Goal: Information Seeking & Learning: Learn about a topic

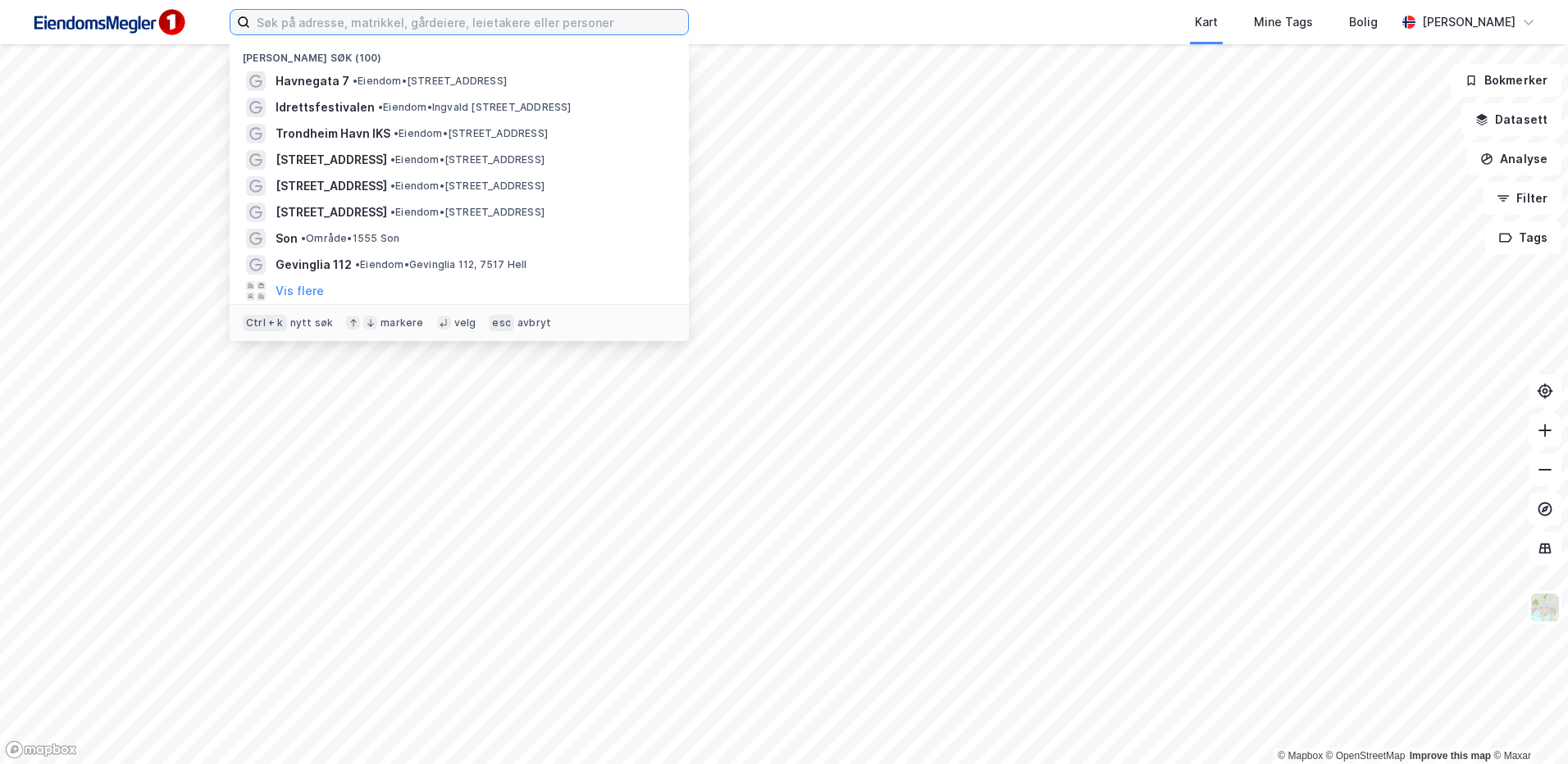
click at [675, 19] on input at bounding box center [469, 22] width 438 height 25
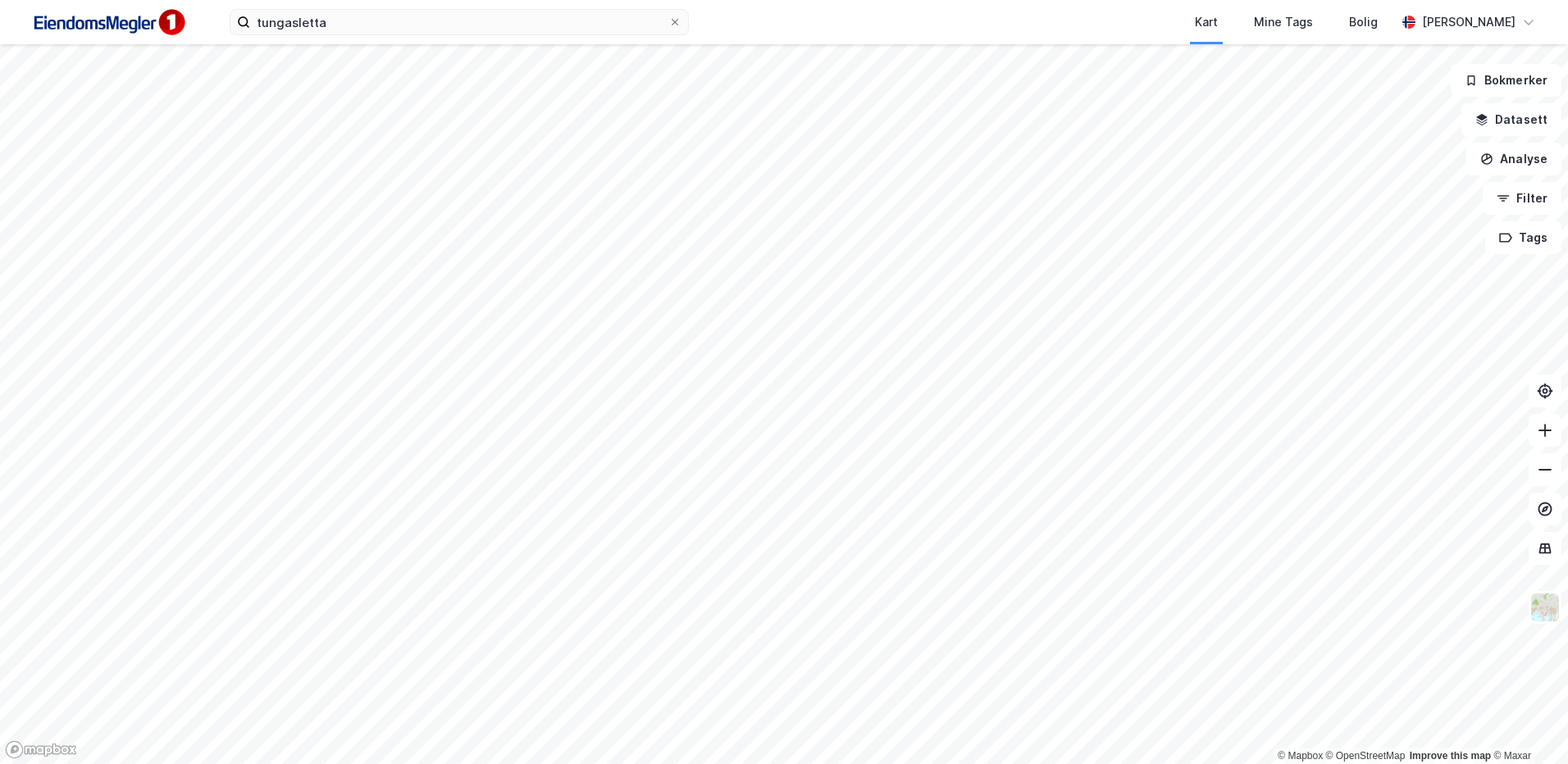
click at [630, 763] on html "tungasletta Kart Mine Tags Bolig [PERSON_NAME] © Mapbox © OpenStreetMap Improve…" at bounding box center [784, 382] width 1568 height 764
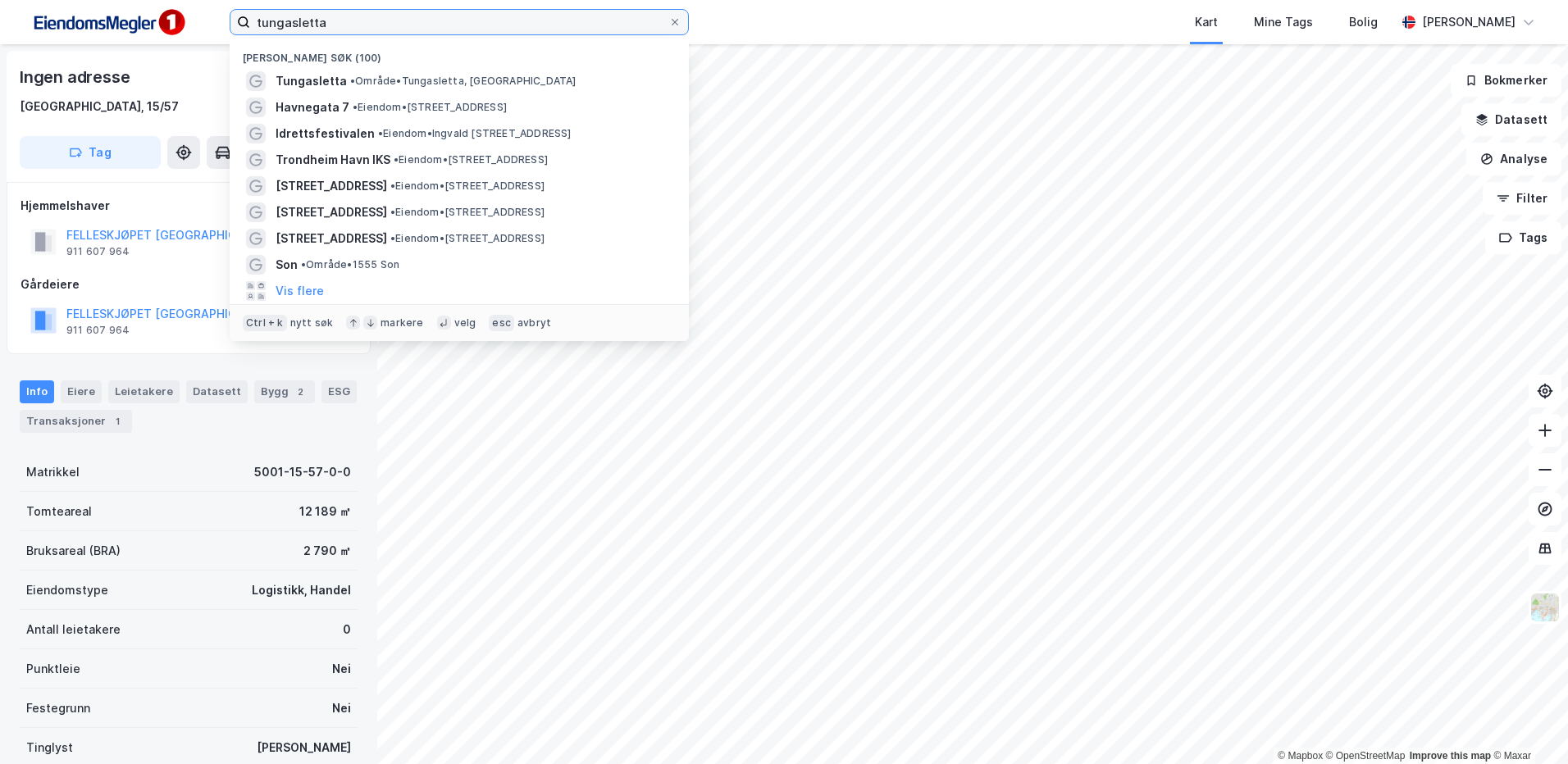
click at [504, 21] on input "tungasletta" at bounding box center [459, 22] width 419 height 25
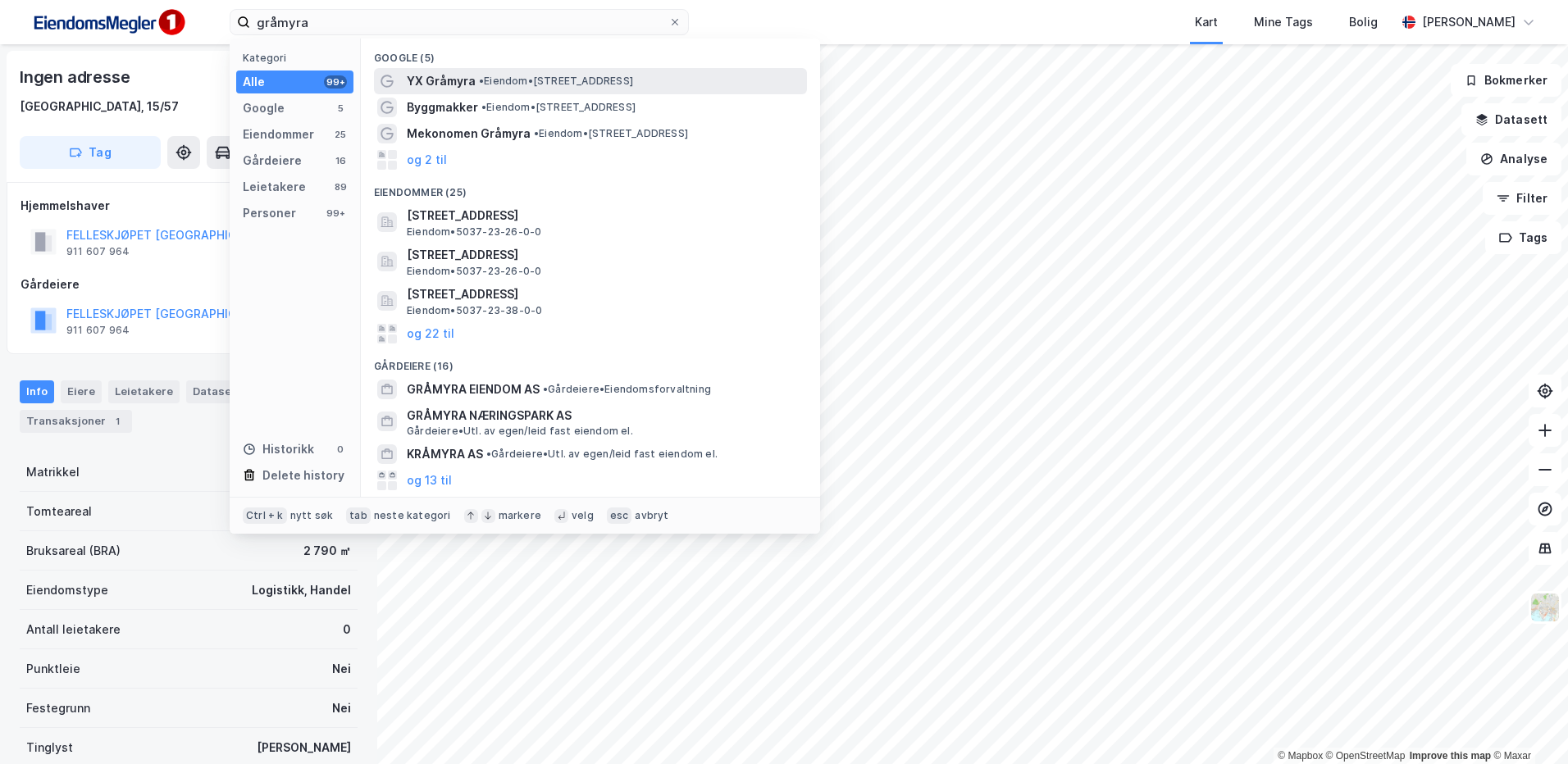
click at [453, 78] on span "YX Gråmyra" at bounding box center [441, 81] width 69 height 20
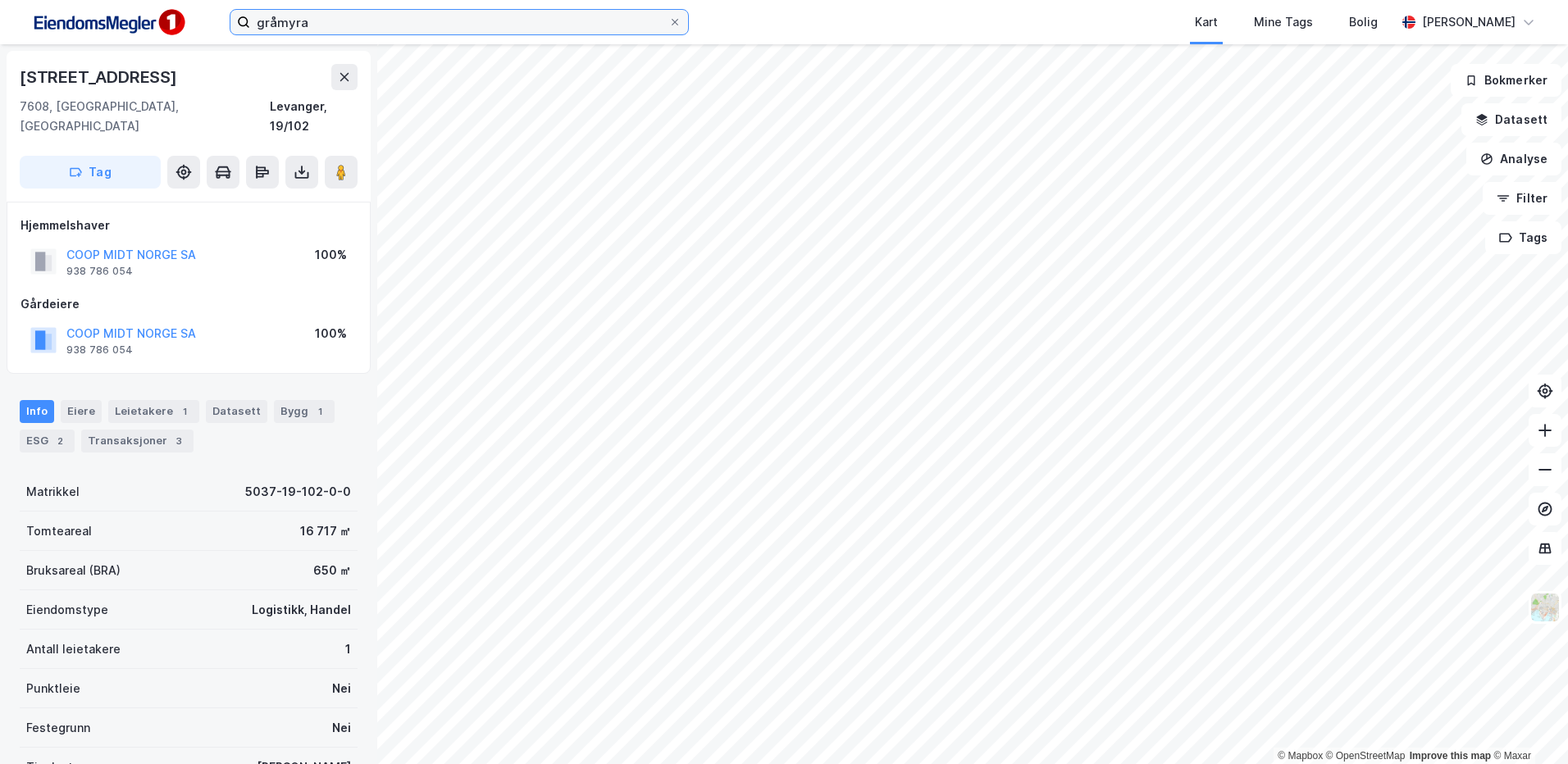
click at [311, 20] on input "gråmyra" at bounding box center [459, 22] width 419 height 25
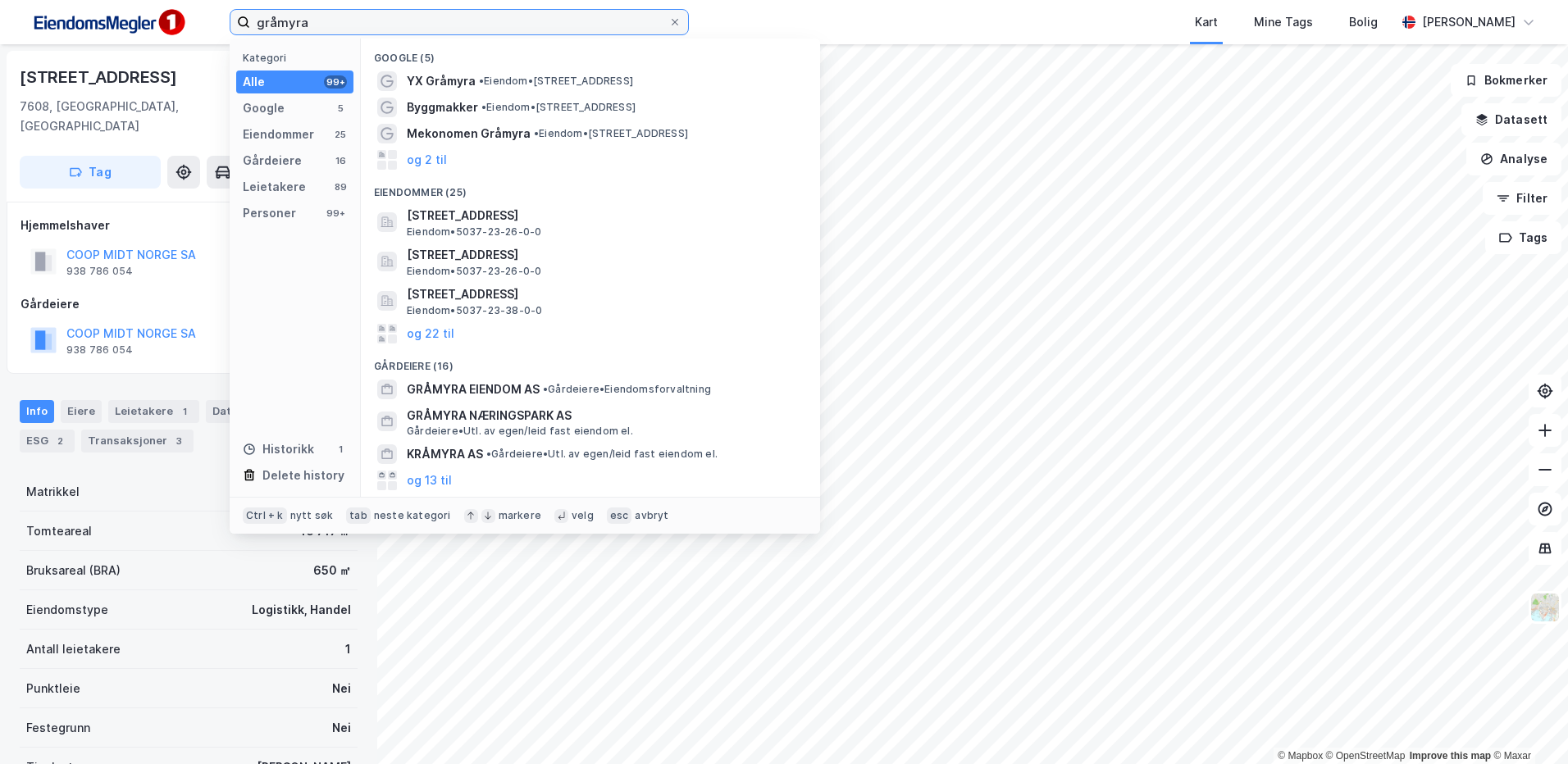
type input "f"
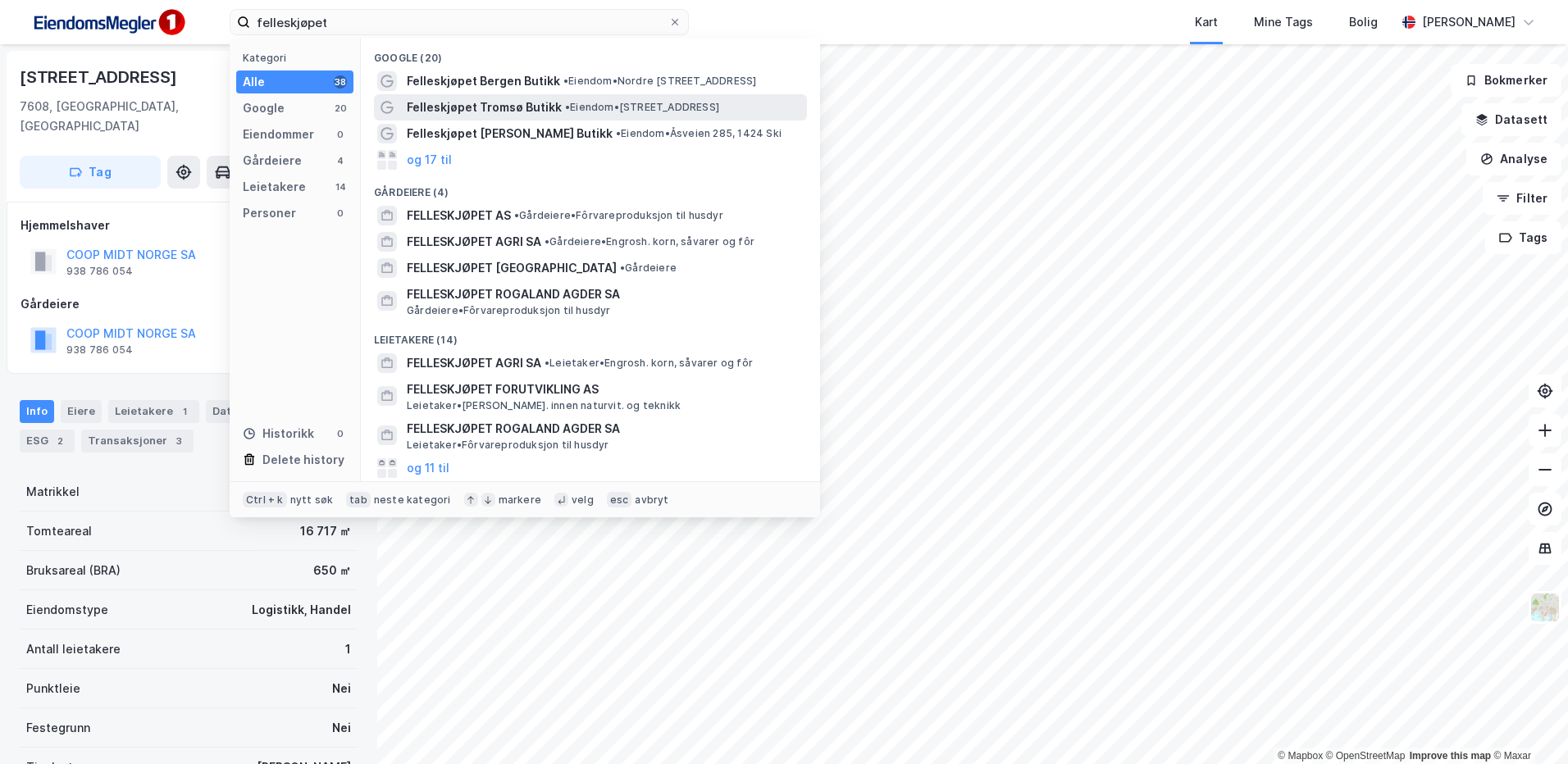
click at [575, 101] on span "• Eiendom • [STREET_ADDRESS]" at bounding box center [641, 108] width 154 height 13
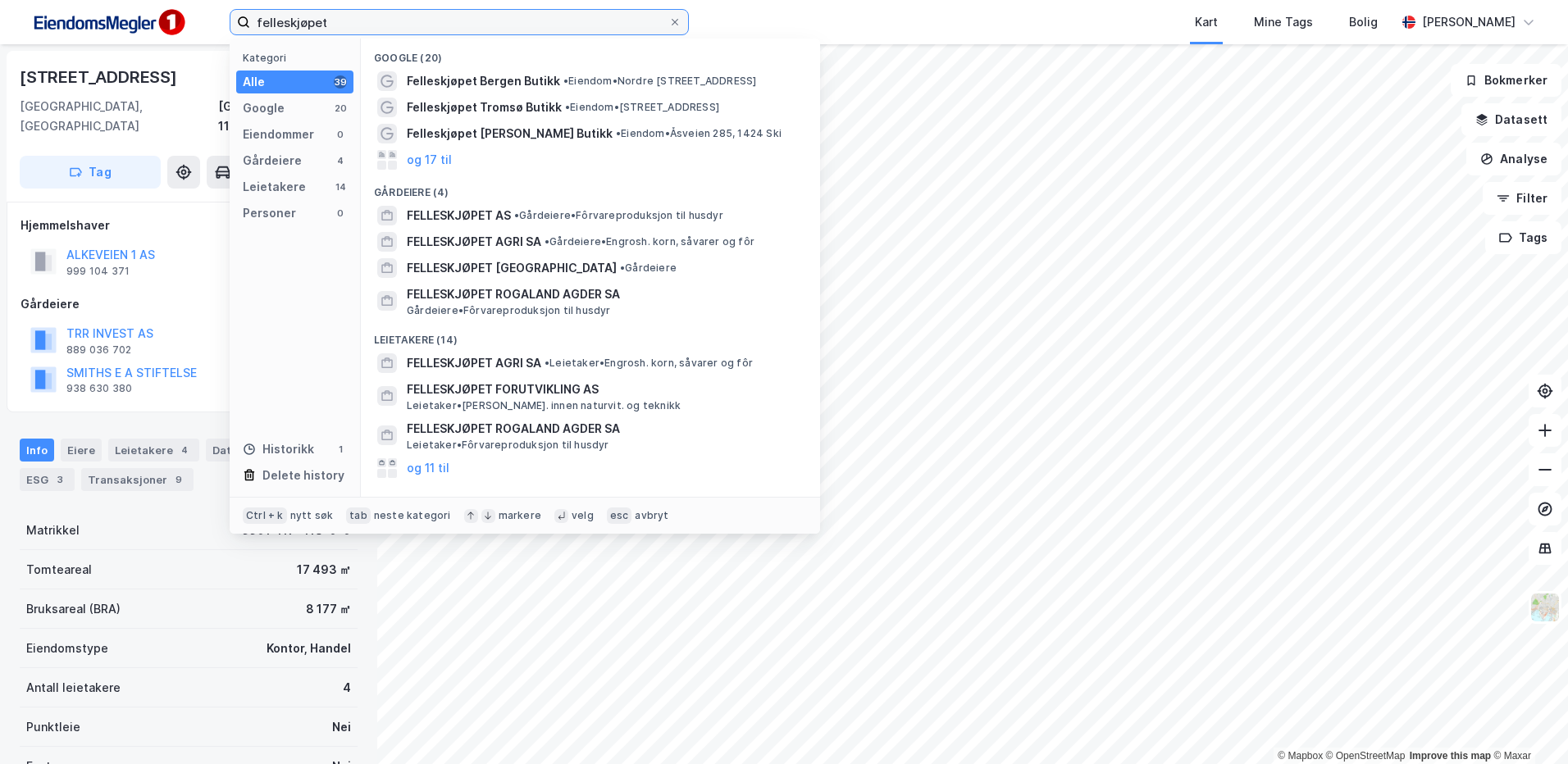
click at [396, 29] on input "felleskjøpet" at bounding box center [459, 22] width 419 height 25
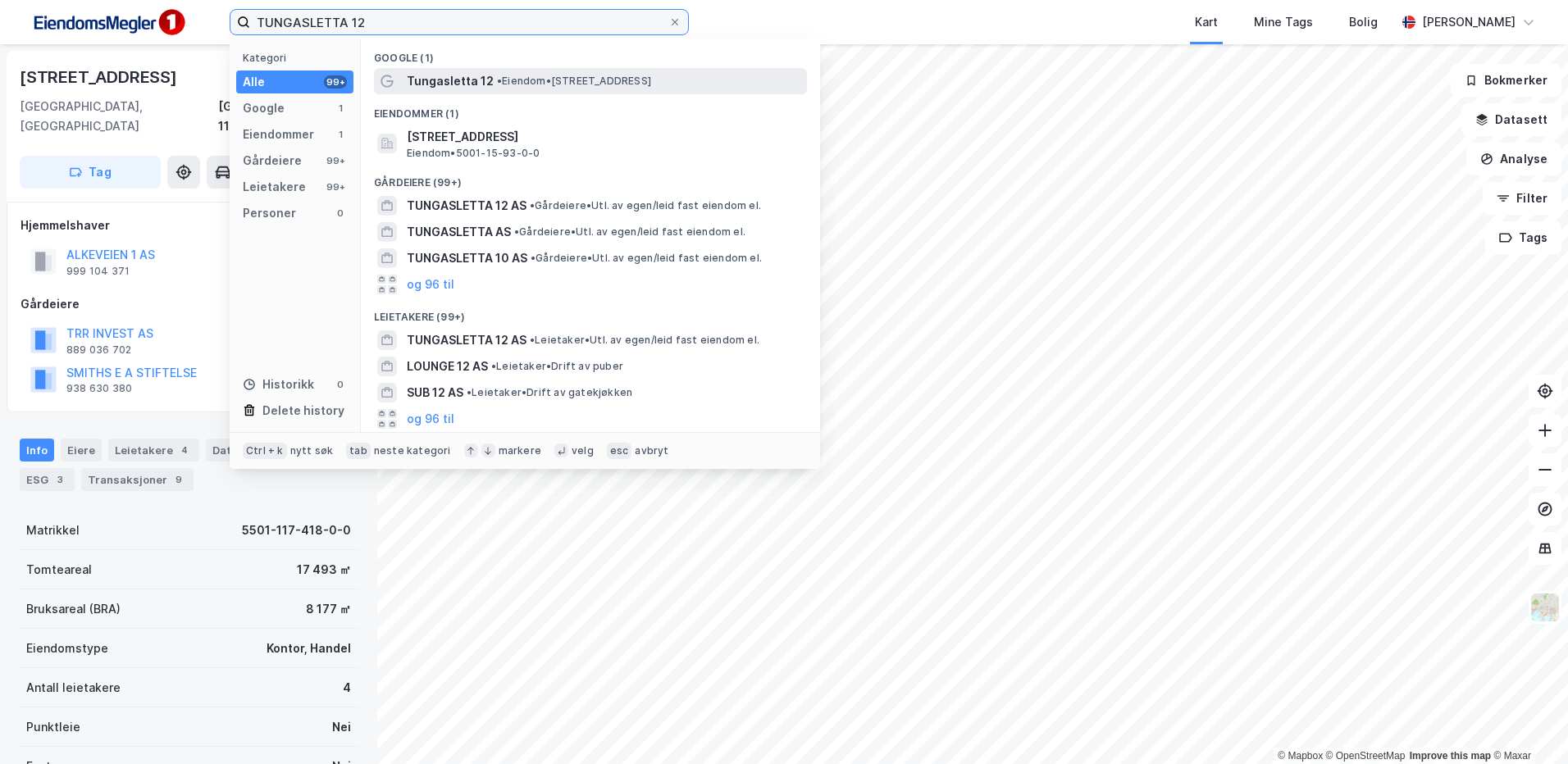
type input "TUNGASLETTA 12"
click at [436, 81] on span "Tungasletta 12" at bounding box center [450, 81] width 87 height 20
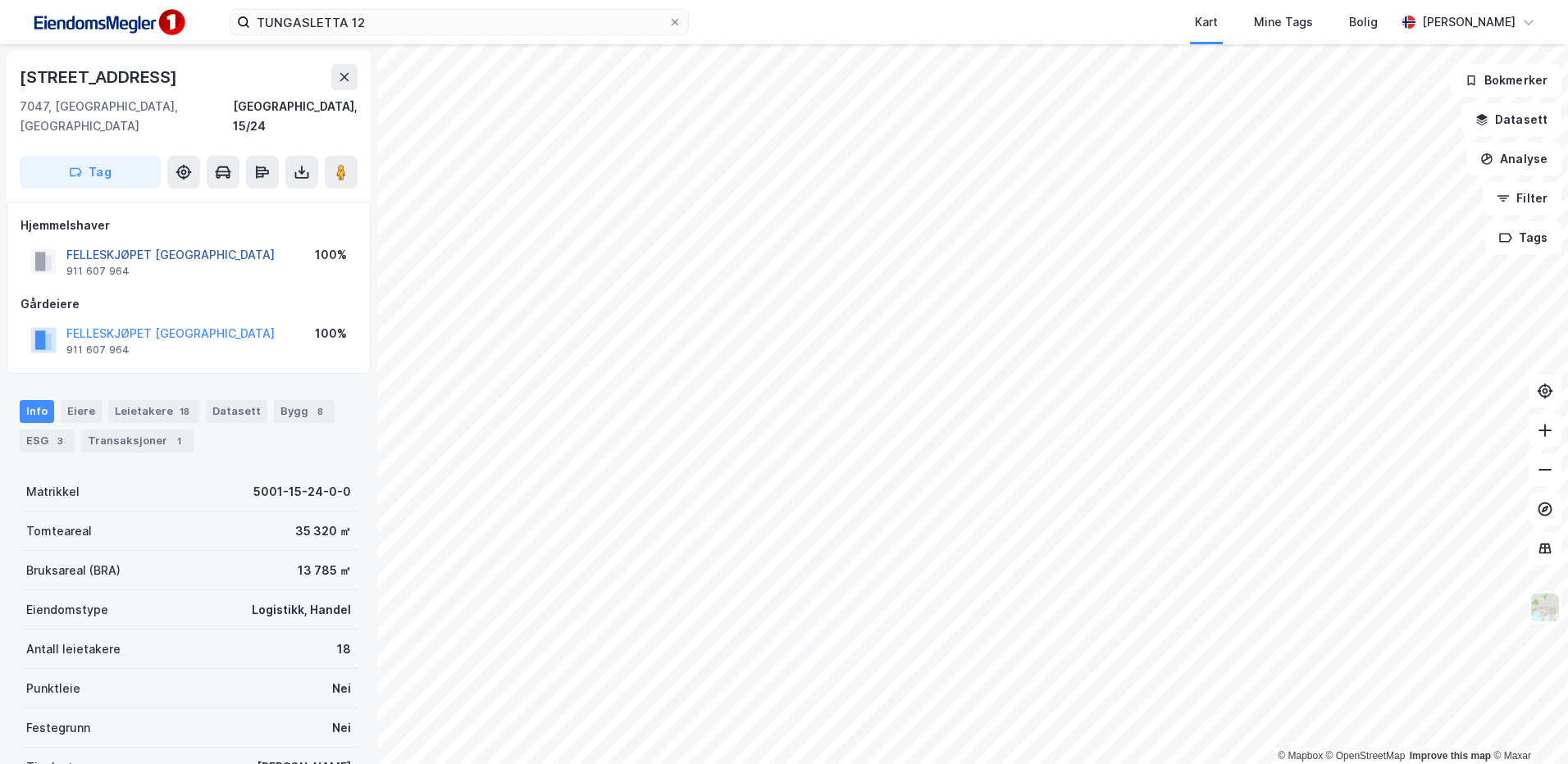
click at [0, 0] on button "FELLESKJØPET [GEOGRAPHIC_DATA]" at bounding box center [0, 0] width 0 height 0
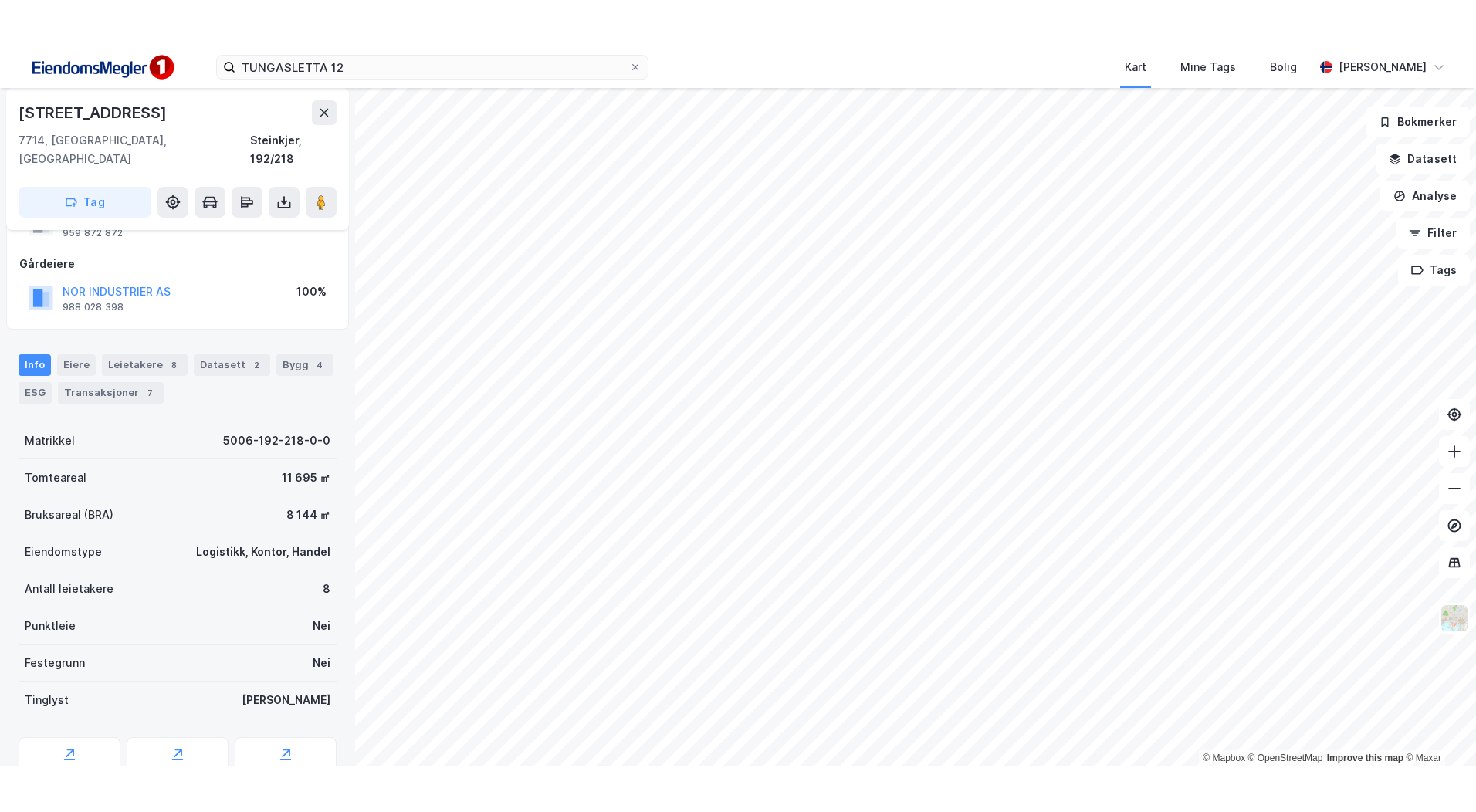
scroll to position [77, 0]
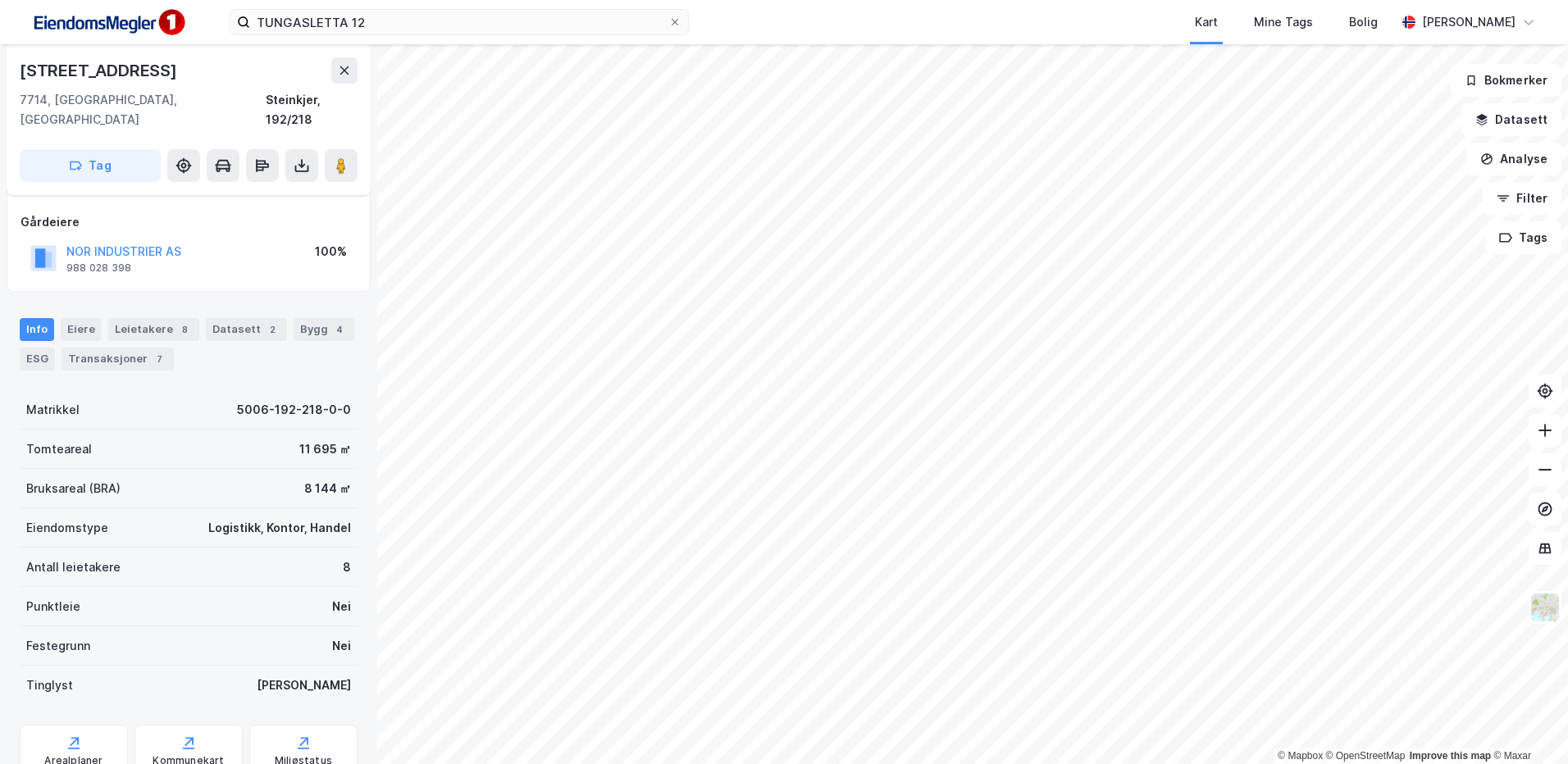
click at [1567, 17] on html "TUNGASLETTA 12 Kart Mine Tags Bolig [PERSON_NAME] © Mapbox © OpenStreetMap Impr…" at bounding box center [784, 382] width 1568 height 764
click at [1488, 189] on div "© Mapbox © OpenStreetMap Improve this map © Maxar [STREET_ADDRESS] Tag Hjemmels…" at bounding box center [784, 404] width 1568 height 719
click at [1068, 763] on html "TUNGASLETTA 12 Kart Mine Tags Bolig [PERSON_NAME] © Mapbox © OpenStreetMap Impr…" at bounding box center [784, 382] width 1568 height 764
click at [1028, 763] on html "TUNGASLETTA 12 Kart Mine Tags Bolig [PERSON_NAME] © Mapbox © OpenStreetMap Impr…" at bounding box center [784, 382] width 1568 height 764
click at [747, 21] on div "TUNGASLETTA 12 Kart Mine Tags Bolig [PERSON_NAME] © Mapbox © OpenStreetMap Impr…" at bounding box center [784, 382] width 1568 height 764
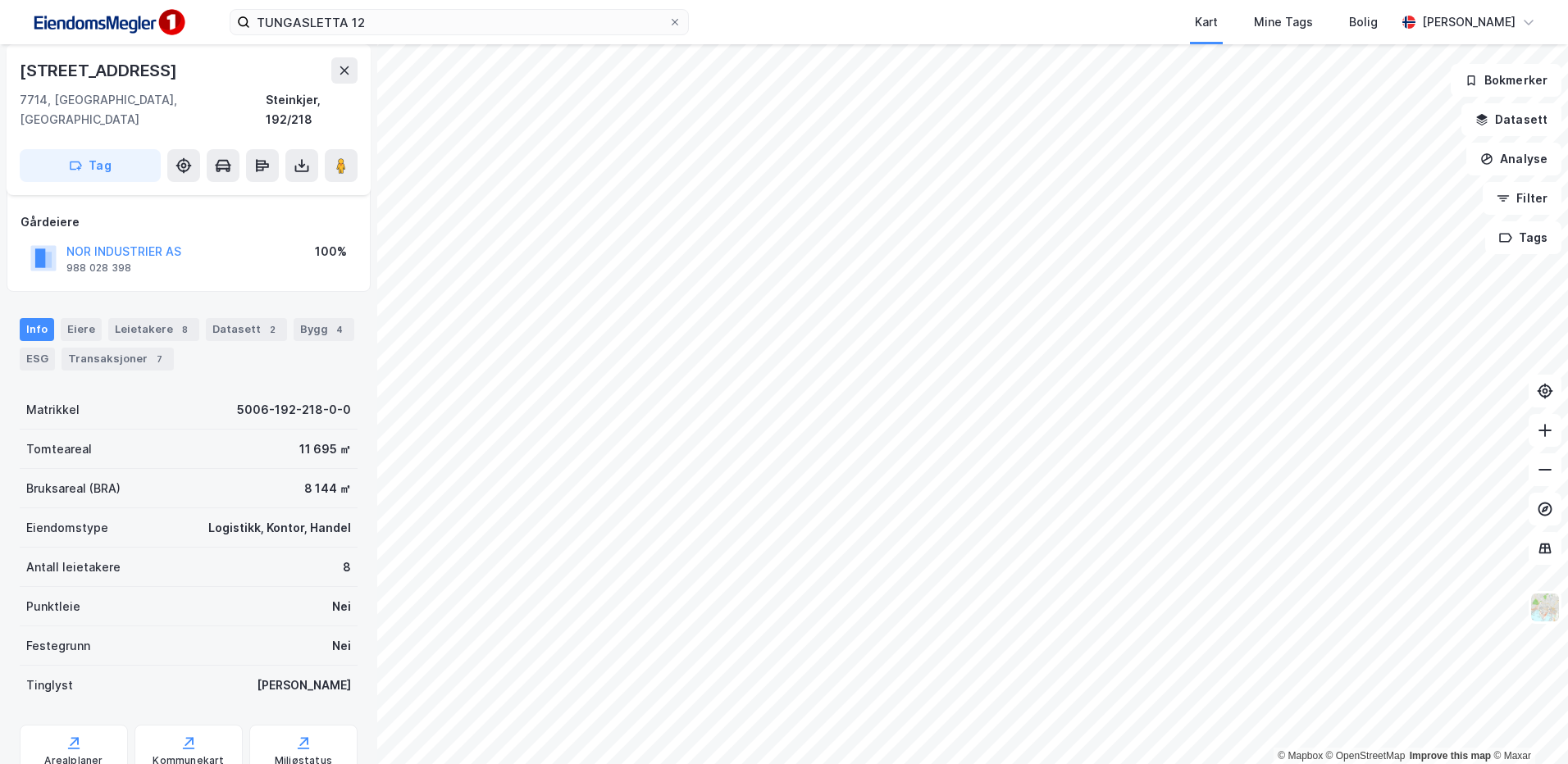
click at [1209, 763] on html "TUNGASLETTA 12 Kart Mine Tags Bolig [PERSON_NAME] © Mapbox © OpenStreetMap Impr…" at bounding box center [784, 382] width 1568 height 764
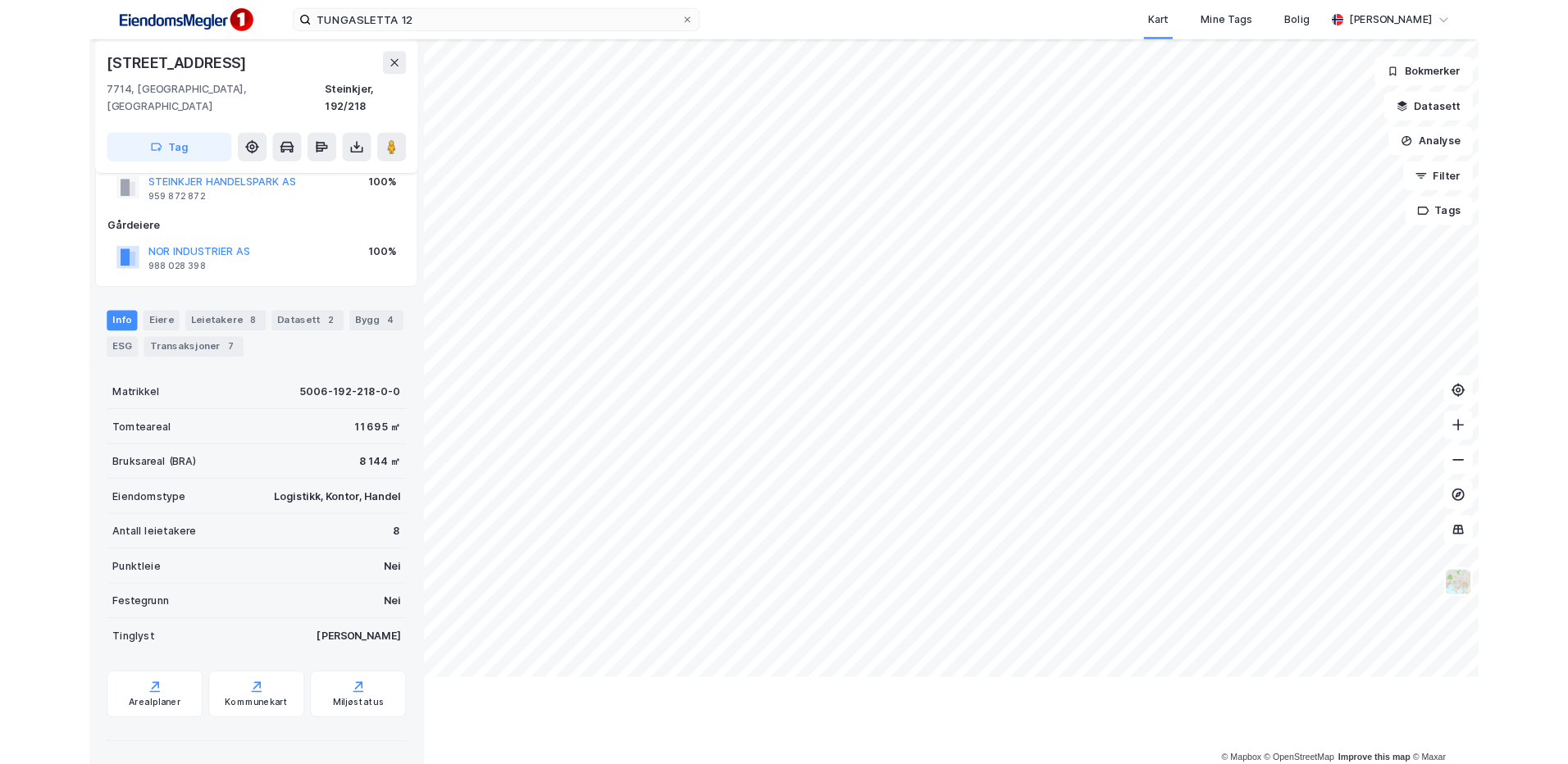
scroll to position [30, 0]
